Goal: Task Accomplishment & Management: Manage account settings

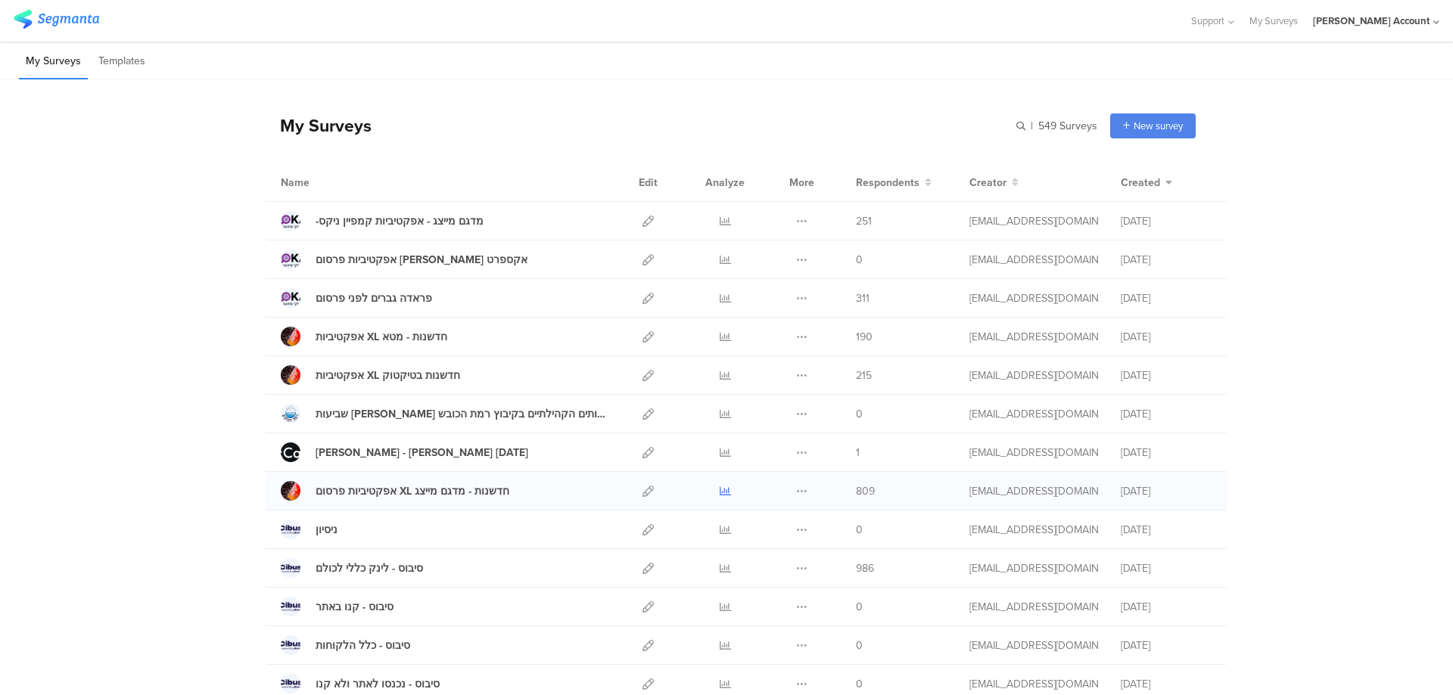
click at [723, 486] on icon at bounding box center [725, 491] width 11 height 11
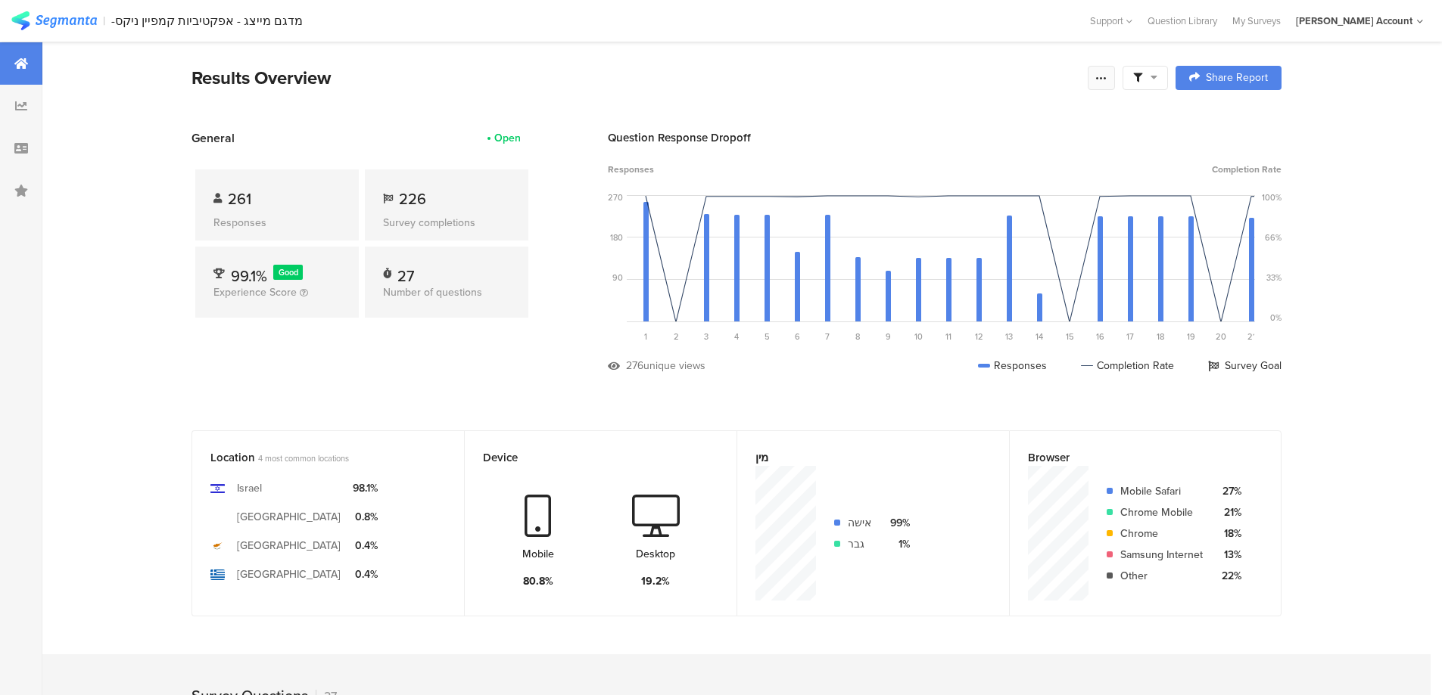
click at [1107, 85] on div at bounding box center [1100, 78] width 27 height 24
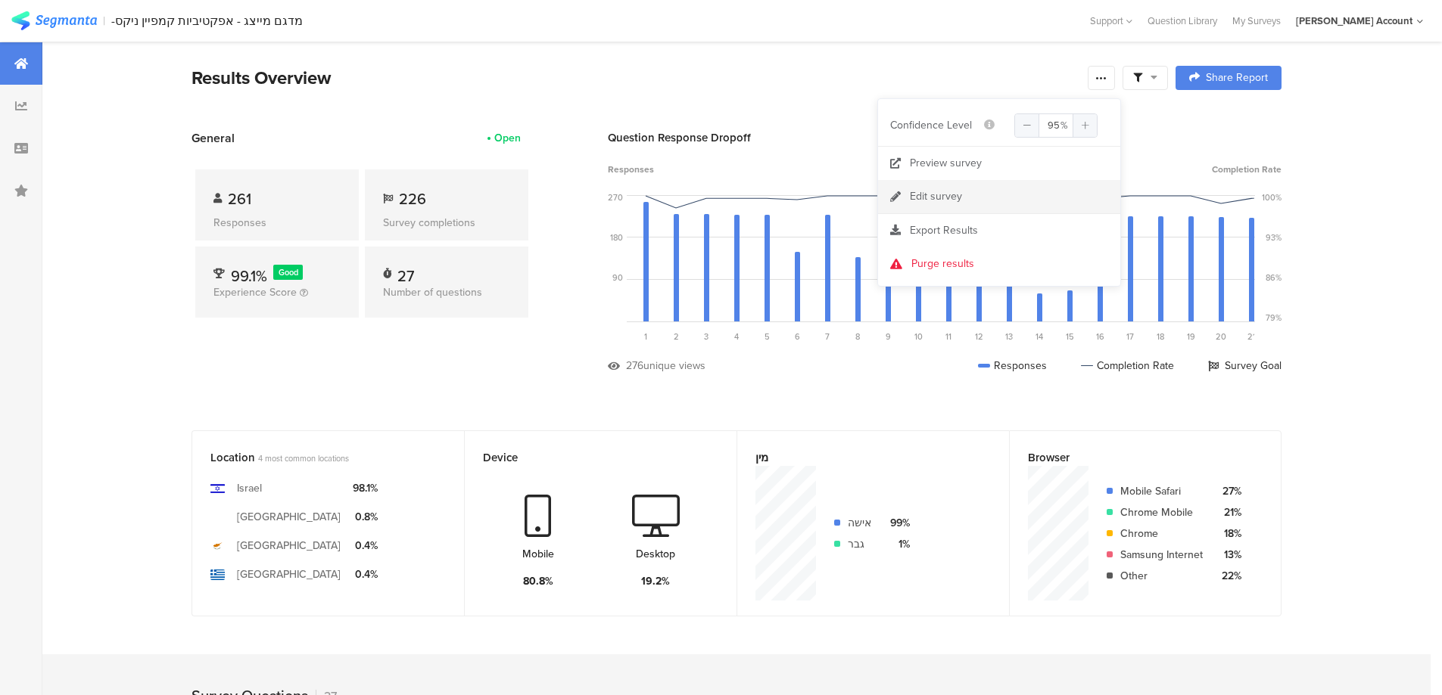
click at [963, 198] on link "Edit survey" at bounding box center [999, 196] width 242 height 33
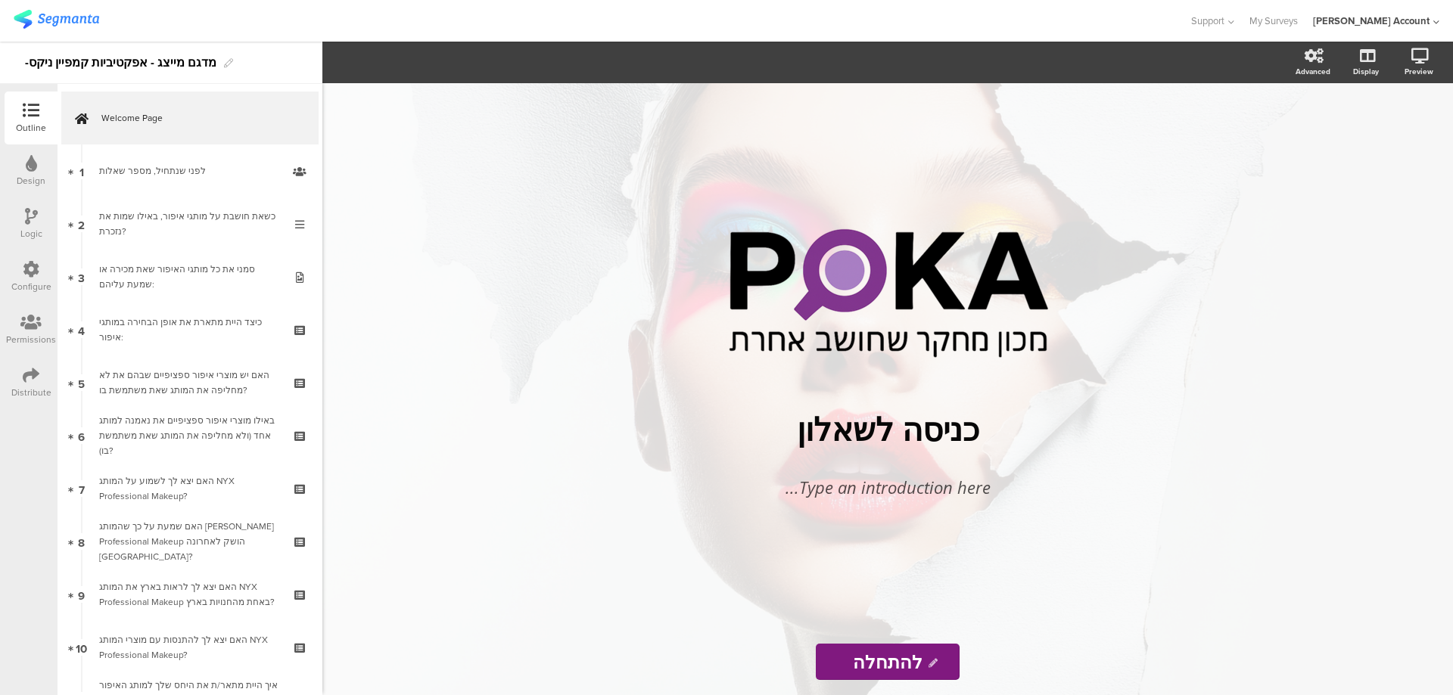
click at [26, 370] on icon at bounding box center [31, 375] width 17 height 17
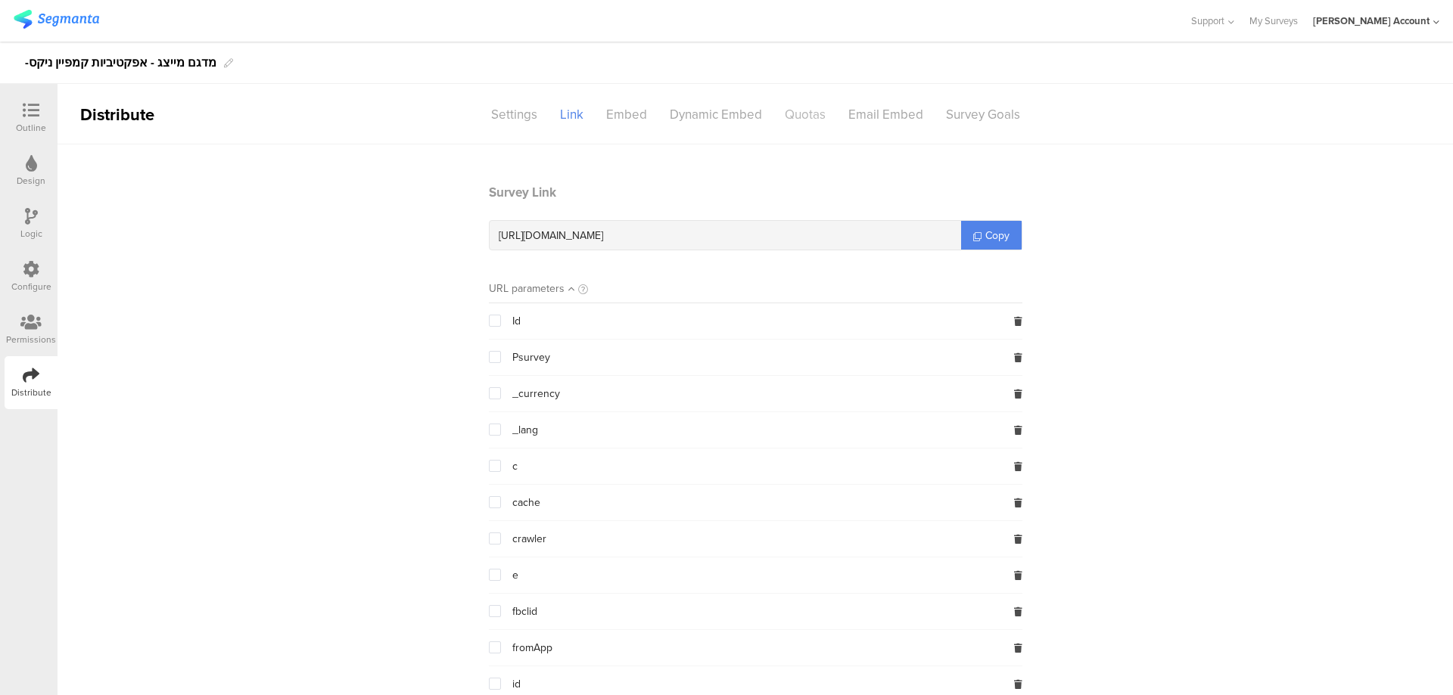
click at [783, 110] on div "Quotas" at bounding box center [805, 114] width 64 height 26
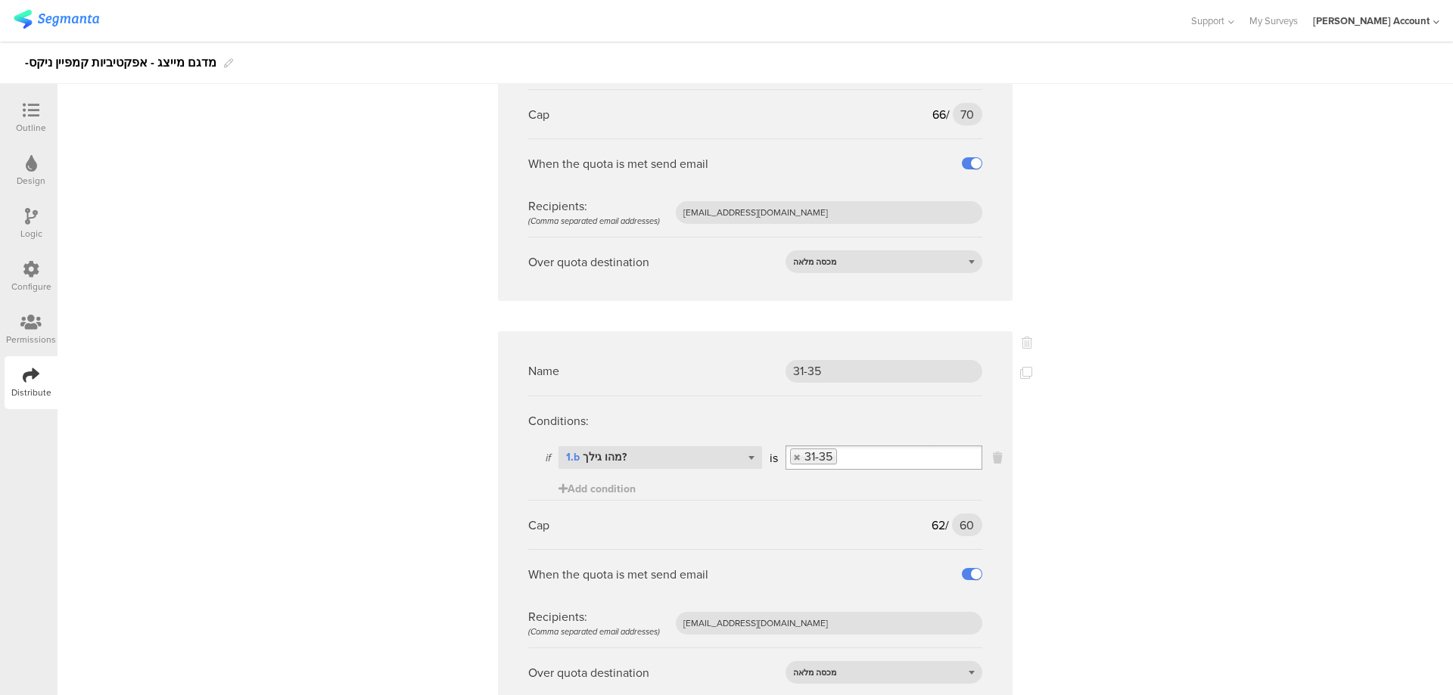
scroll to position [1614, 0]
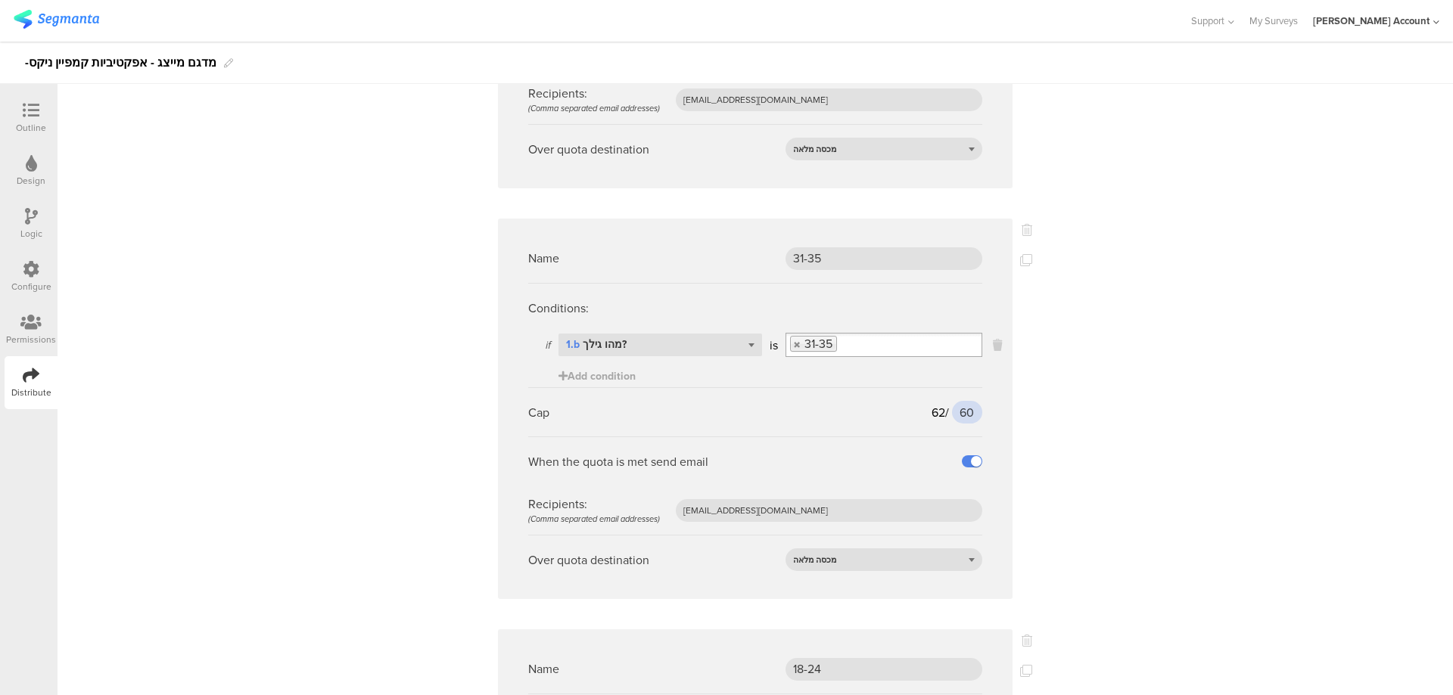
click at [955, 415] on input "60" at bounding box center [967, 412] width 30 height 23
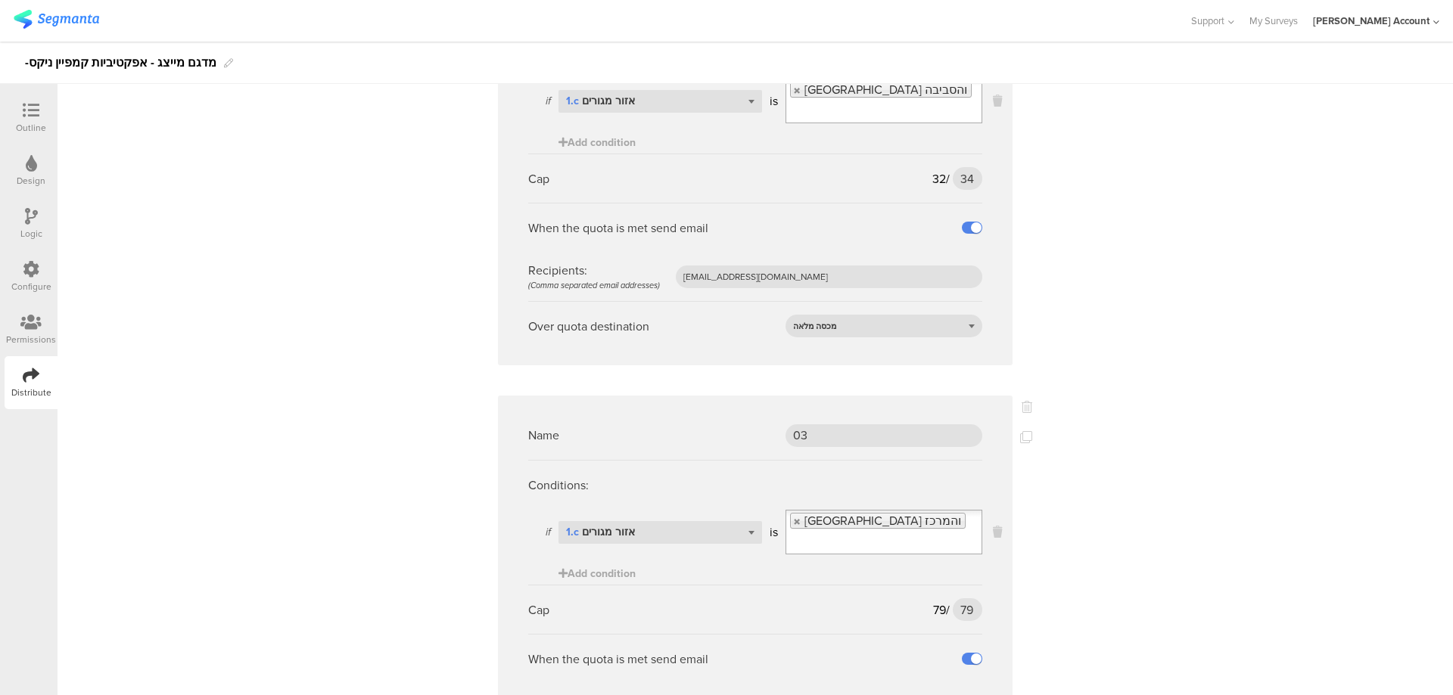
scroll to position [2724, 0]
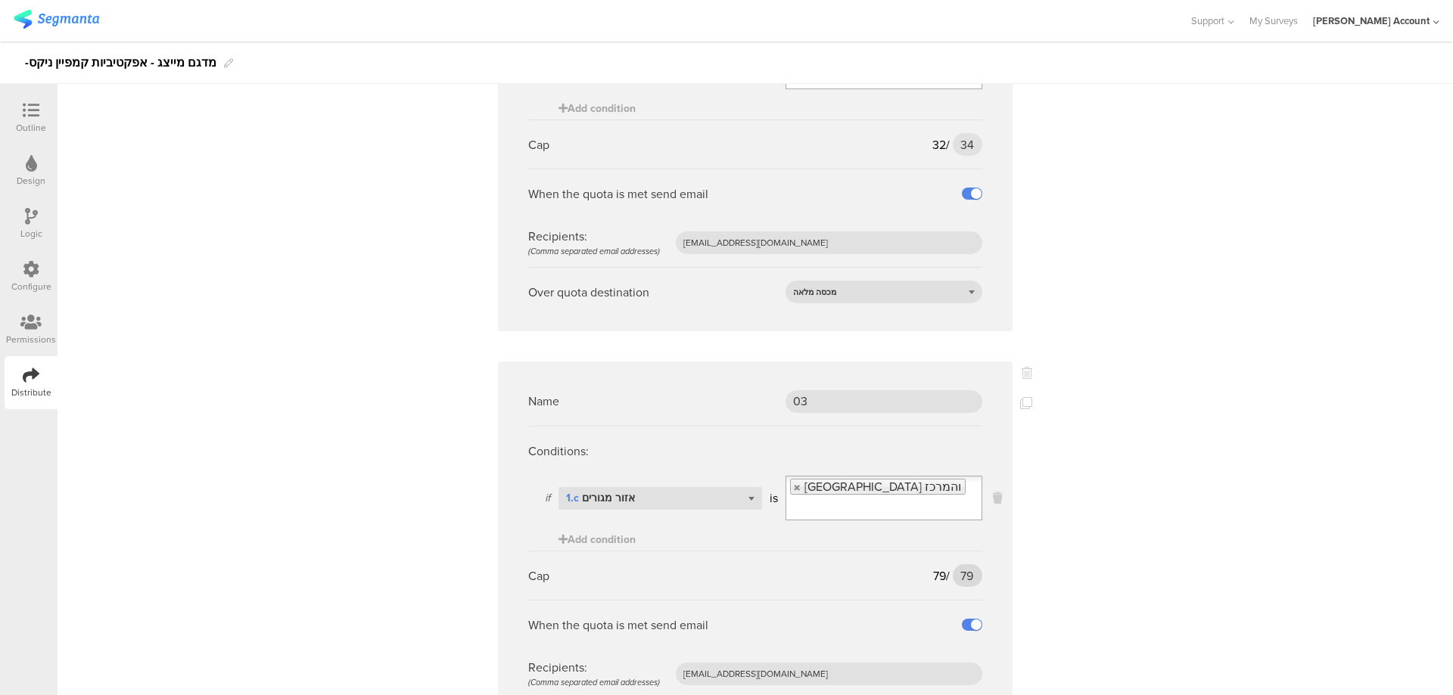
type input "64"
click at [961, 565] on input "79" at bounding box center [968, 576] width 30 height 23
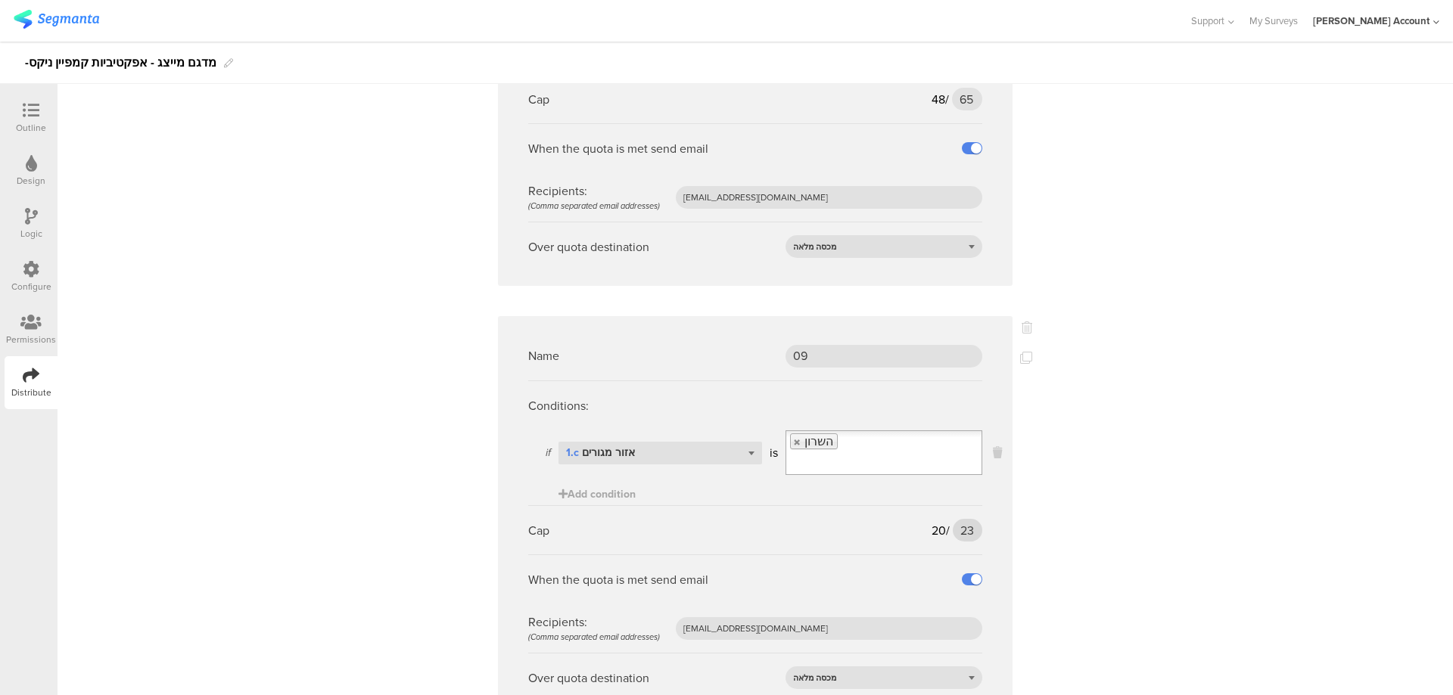
type input "84"
click at [957, 519] on input "23" at bounding box center [968, 530] width 30 height 23
type input "29"
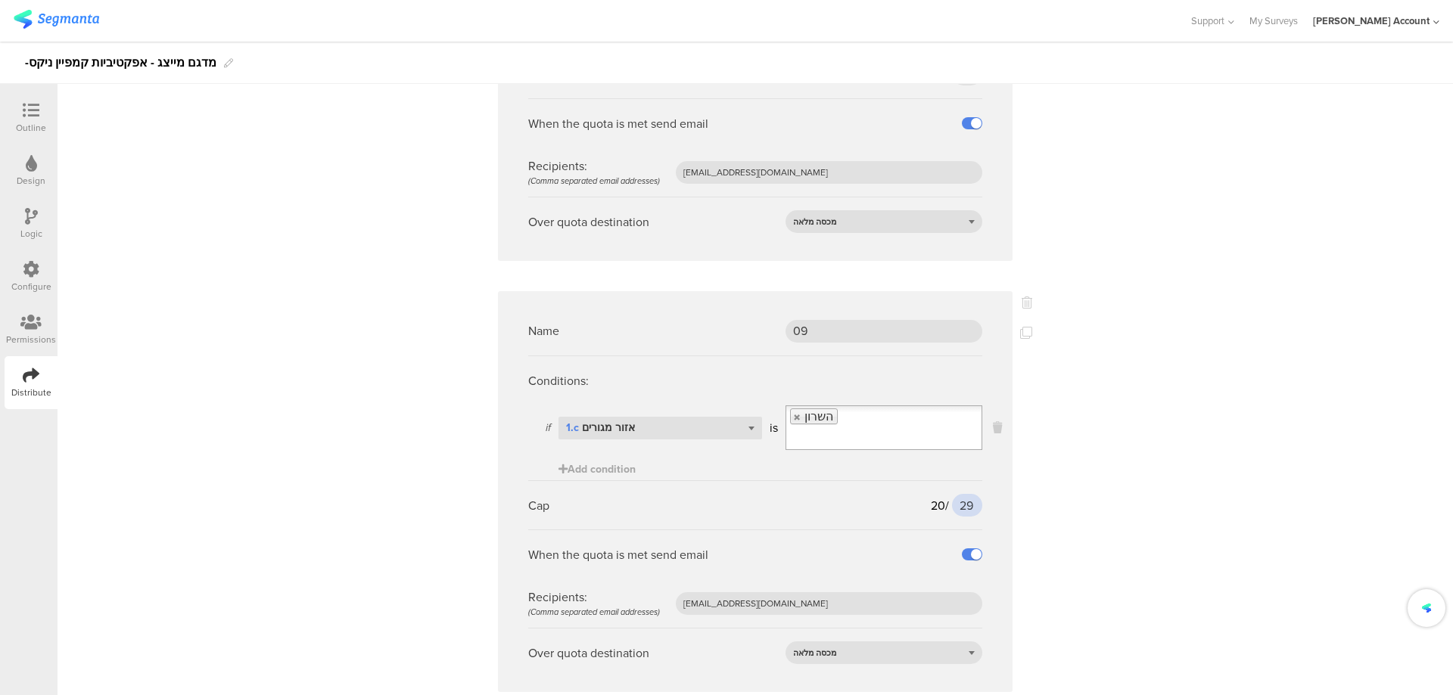
scroll to position [3671, 0]
